Goal: Navigation & Orientation: Find specific page/section

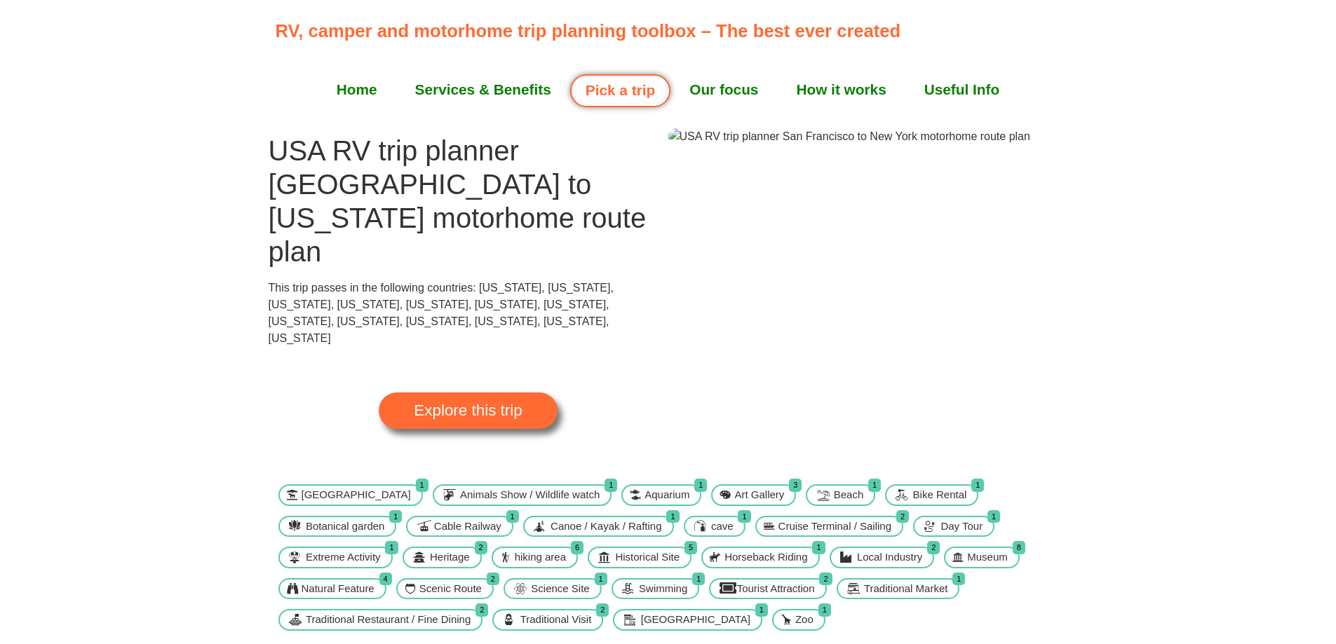
click at [867, 145] on img at bounding box center [849, 136] width 362 height 17
click at [456, 403] on span "Explore this trip" at bounding box center [468, 410] width 108 height 15
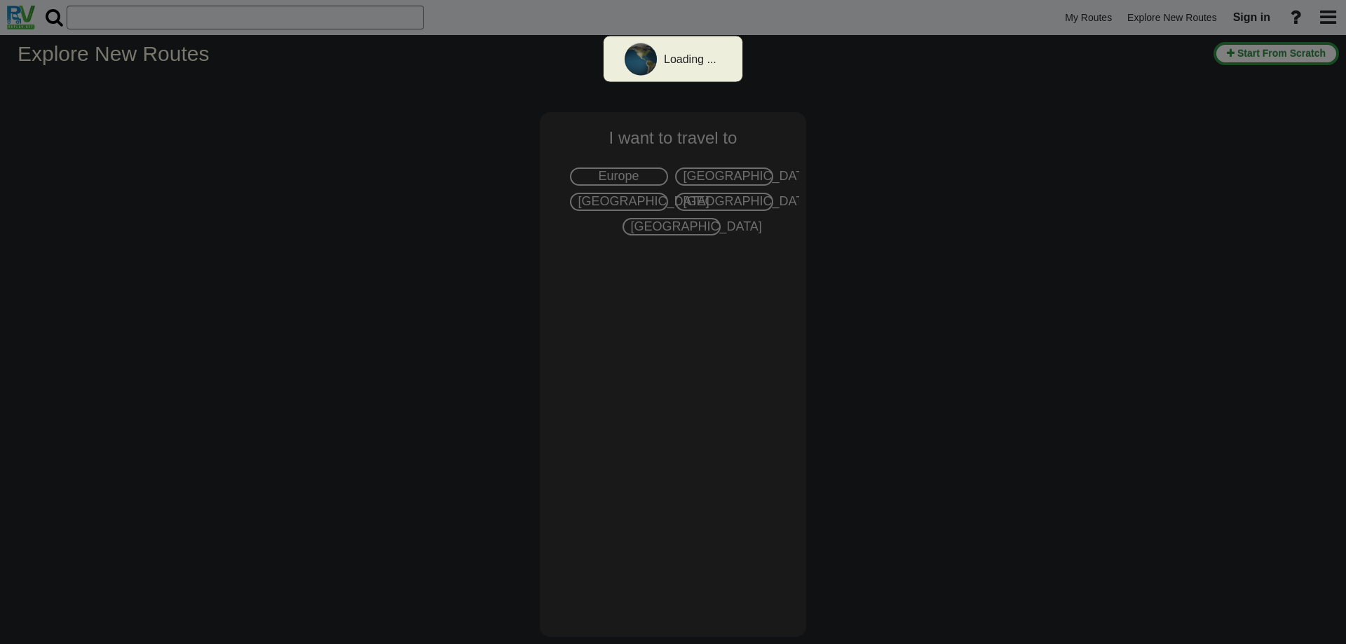
select select "number:2"
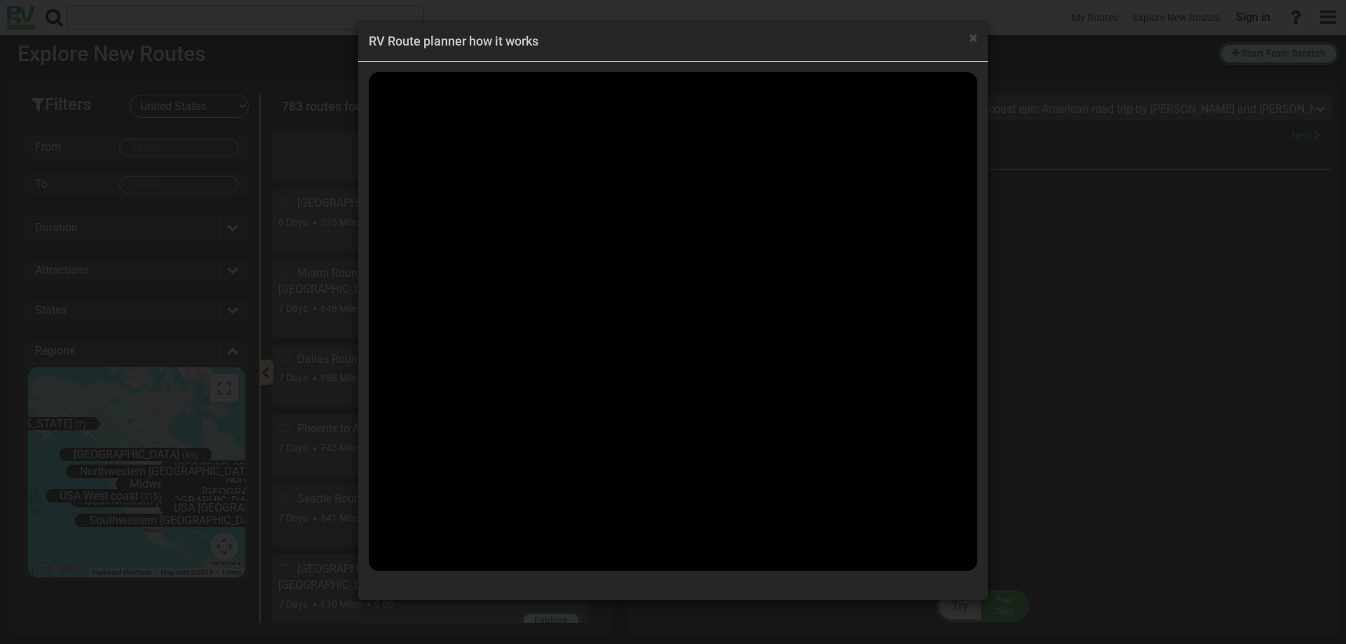
scroll to position [56855, 0]
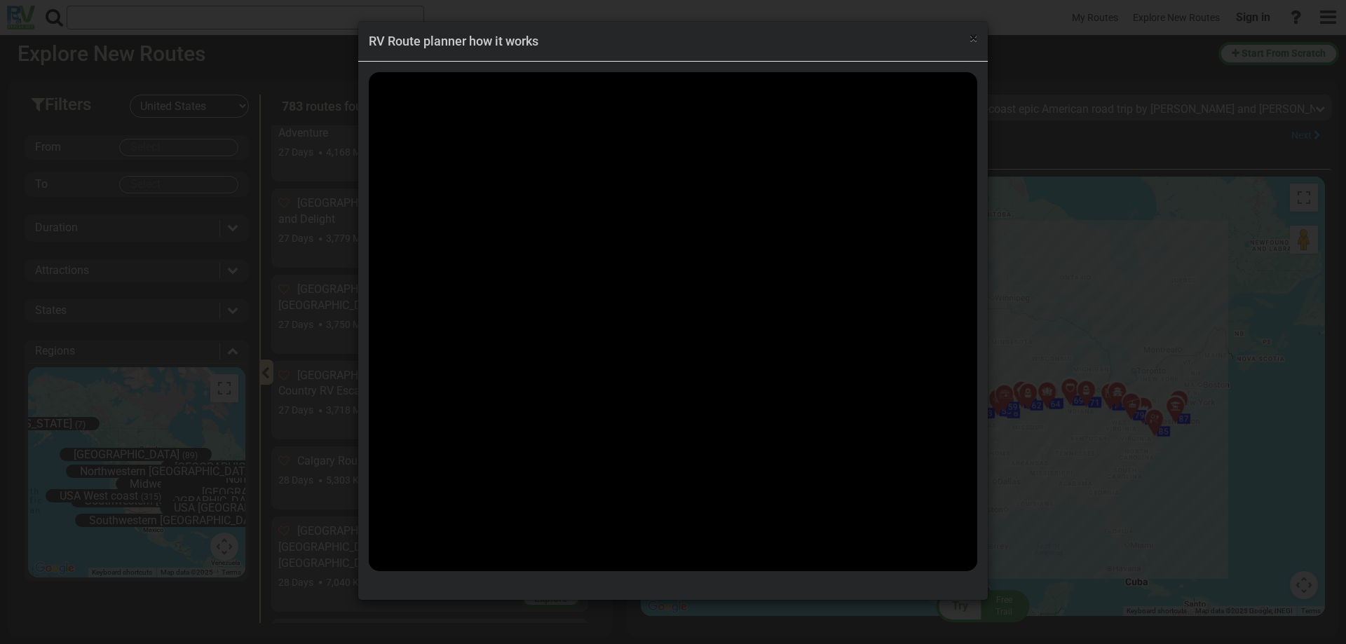
click at [975, 43] on span "×" at bounding box center [974, 37] width 8 height 17
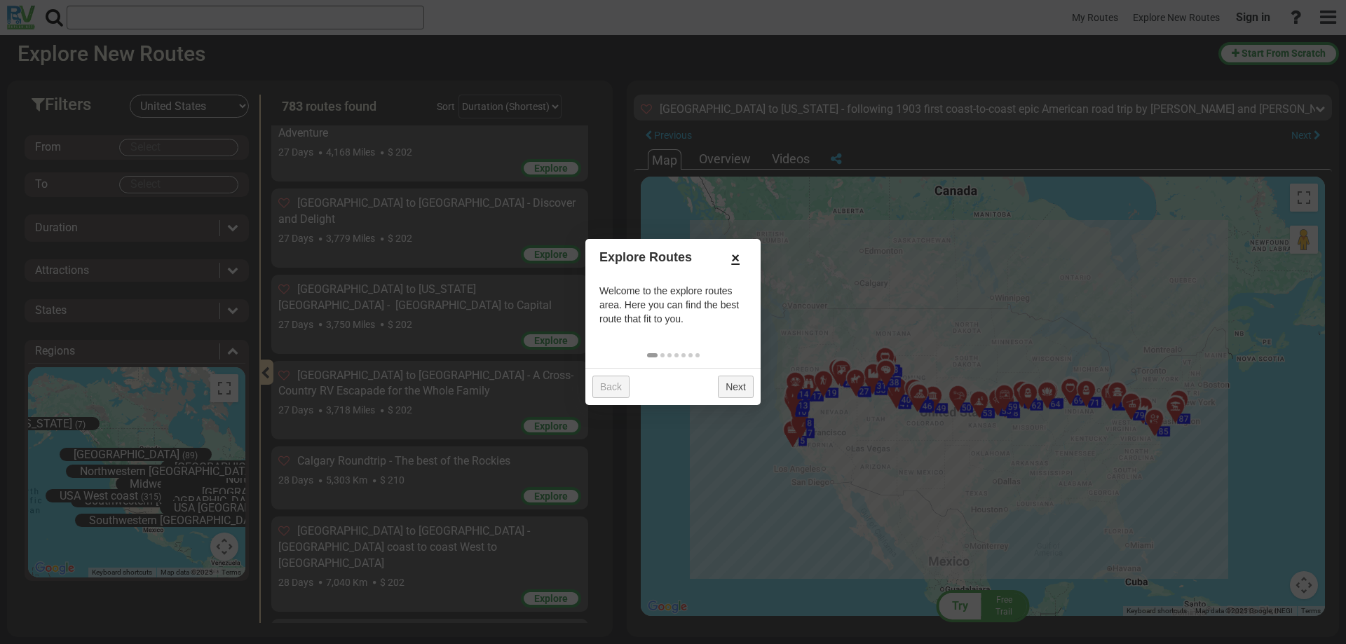
click at [738, 256] on link "×" at bounding box center [735, 258] width 22 height 24
